Goal: Task Accomplishment & Management: Manage account settings

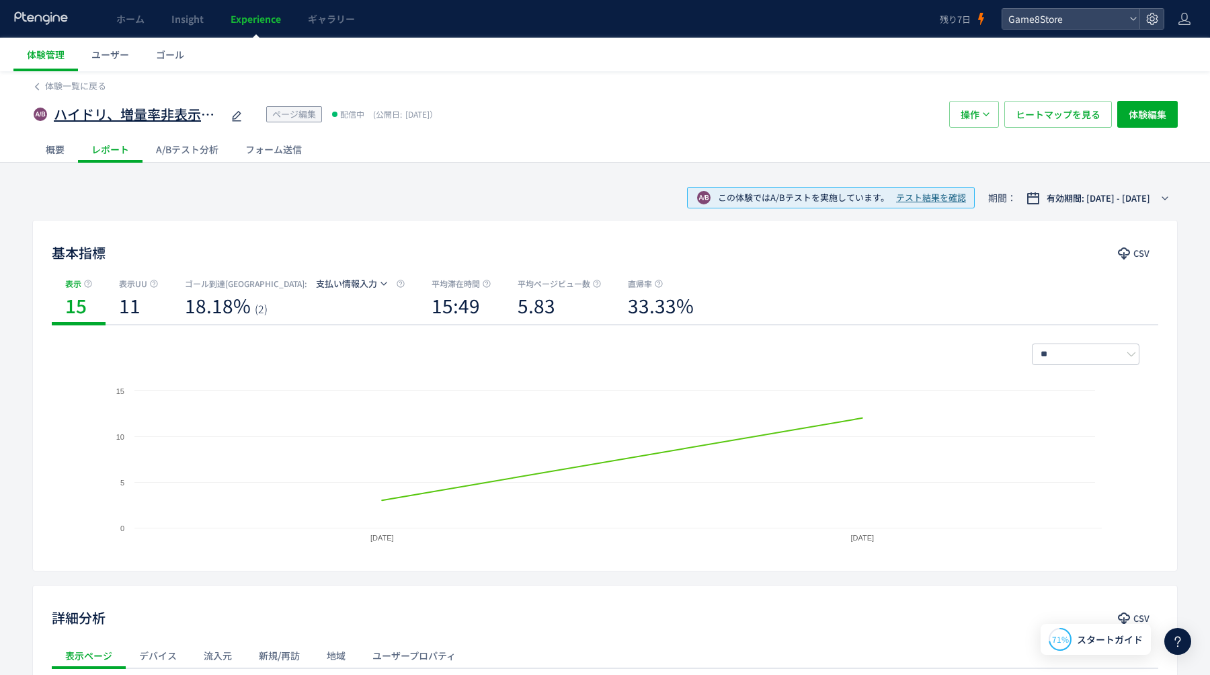
click at [192, 118] on span "ハイドリ、増量率非表示テスト" at bounding box center [138, 115] width 168 height 20
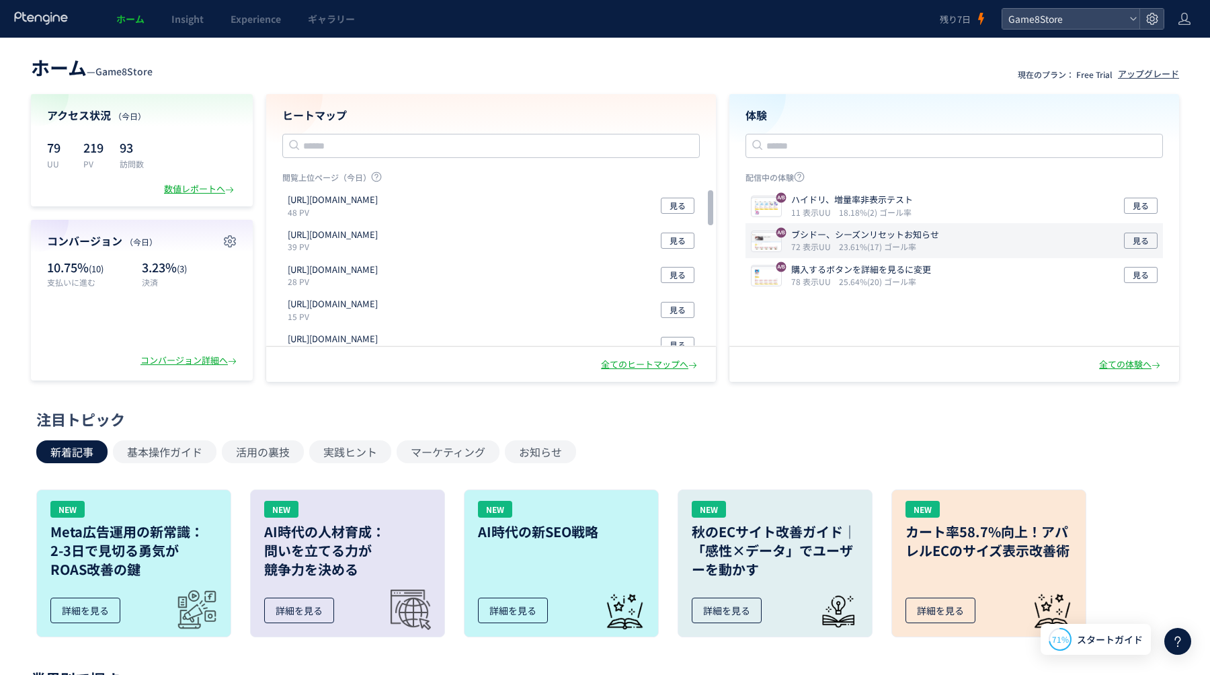
click at [961, 242] on div "ブシドー、シーズンリセットお知らせ 72 表示UU 23.61%(17) ゴール率 見る" at bounding box center [955, 240] width 418 height 35
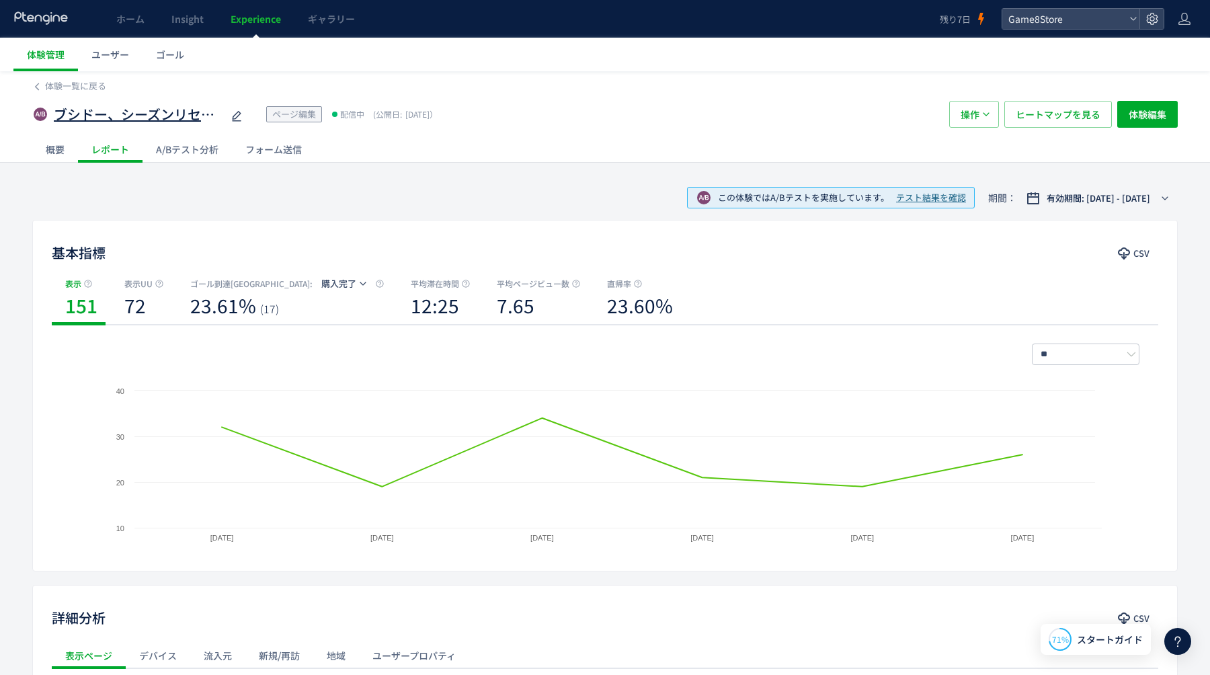
click at [71, 118] on span "ブシドー、シーズンリセットお知らせ" at bounding box center [138, 115] width 168 height 20
click at [42, 54] on span "体験管理" at bounding box center [46, 54] width 38 height 13
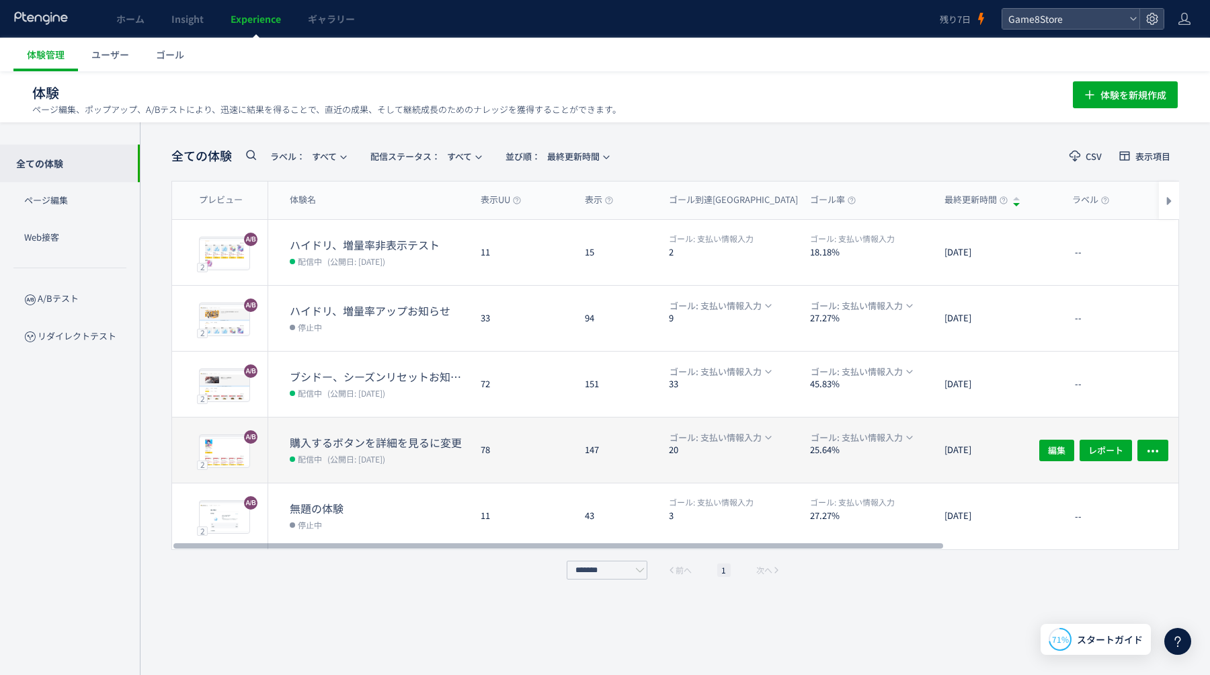
click at [373, 444] on dt "購入するボタンを詳細を見るに変更" at bounding box center [380, 442] width 180 height 15
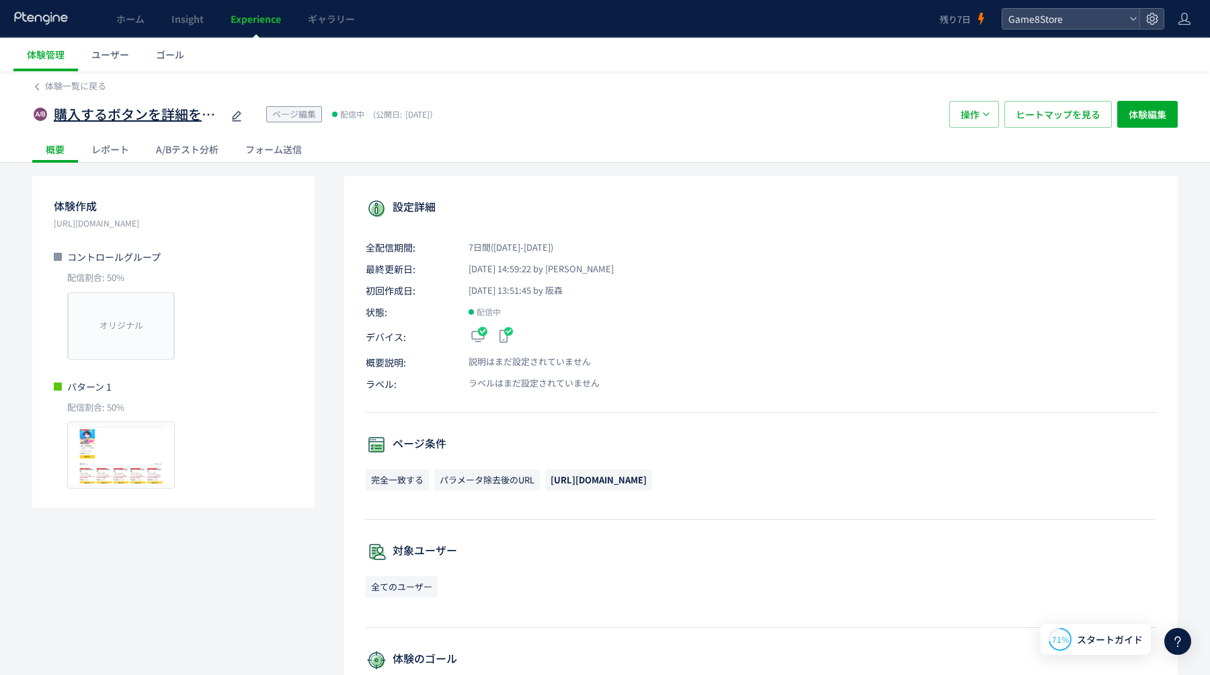
click at [153, 115] on span "購入するボタンを詳細を見るに変更" at bounding box center [138, 115] width 168 height 20
click at [63, 55] on span "体験管理" at bounding box center [46, 54] width 38 height 13
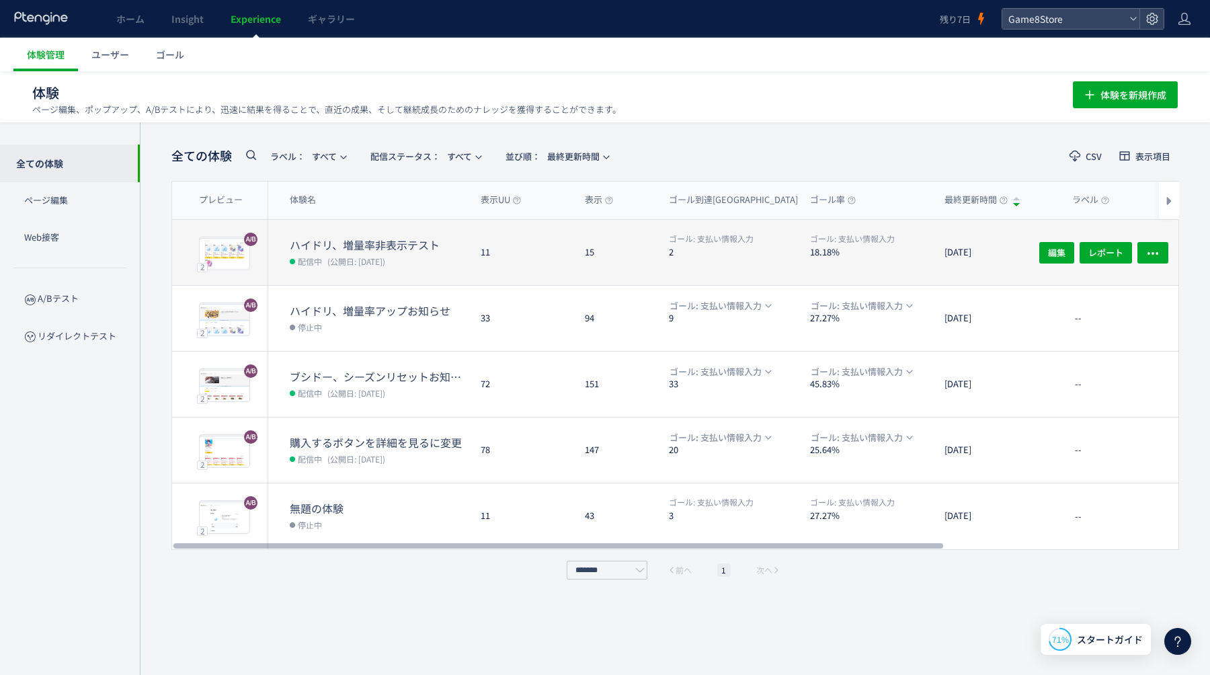
click at [503, 252] on div "11" at bounding box center [522, 252] width 104 height 65
